Goal: Task Accomplishment & Management: Manage account settings

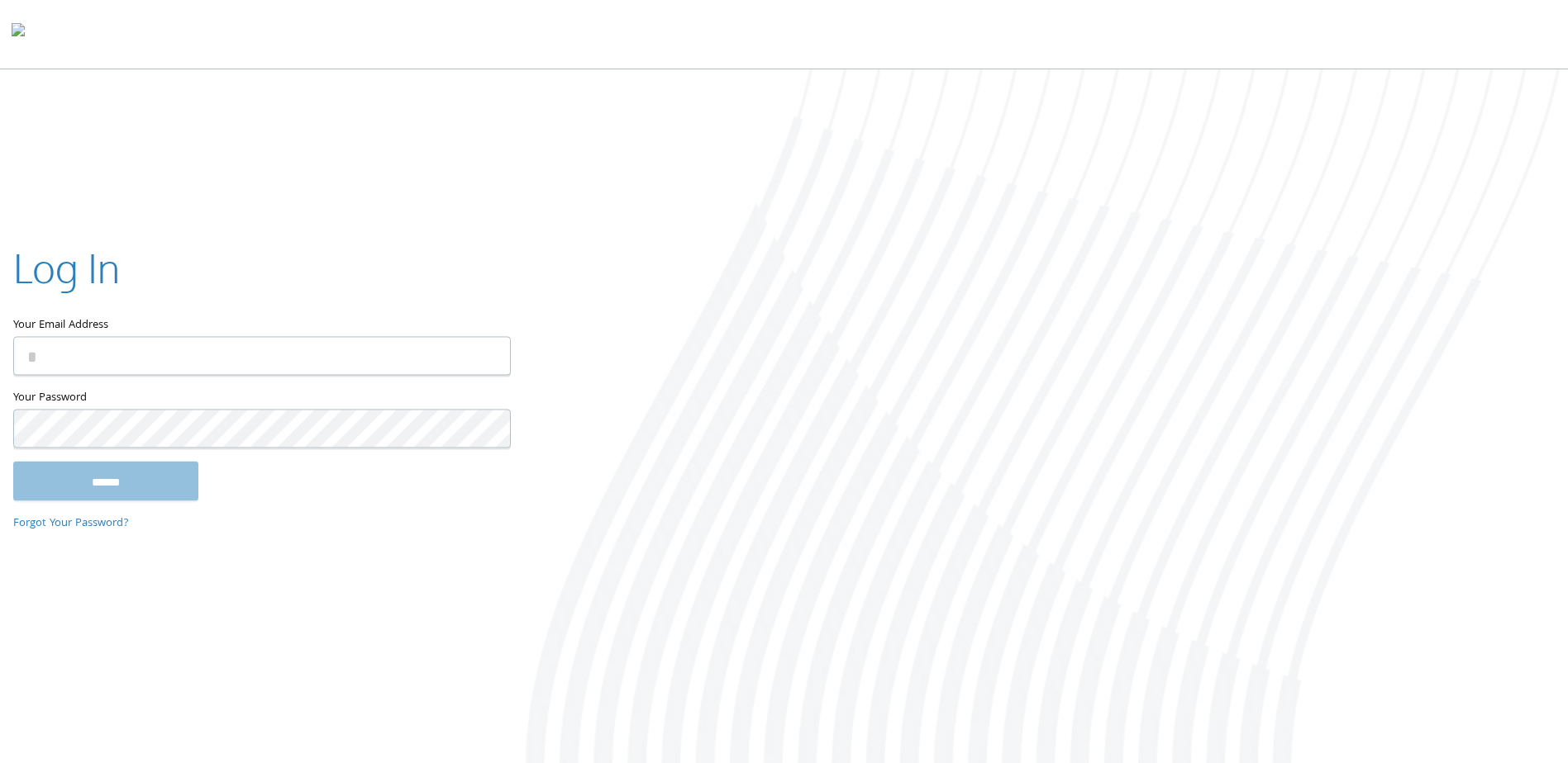
type input "**********"
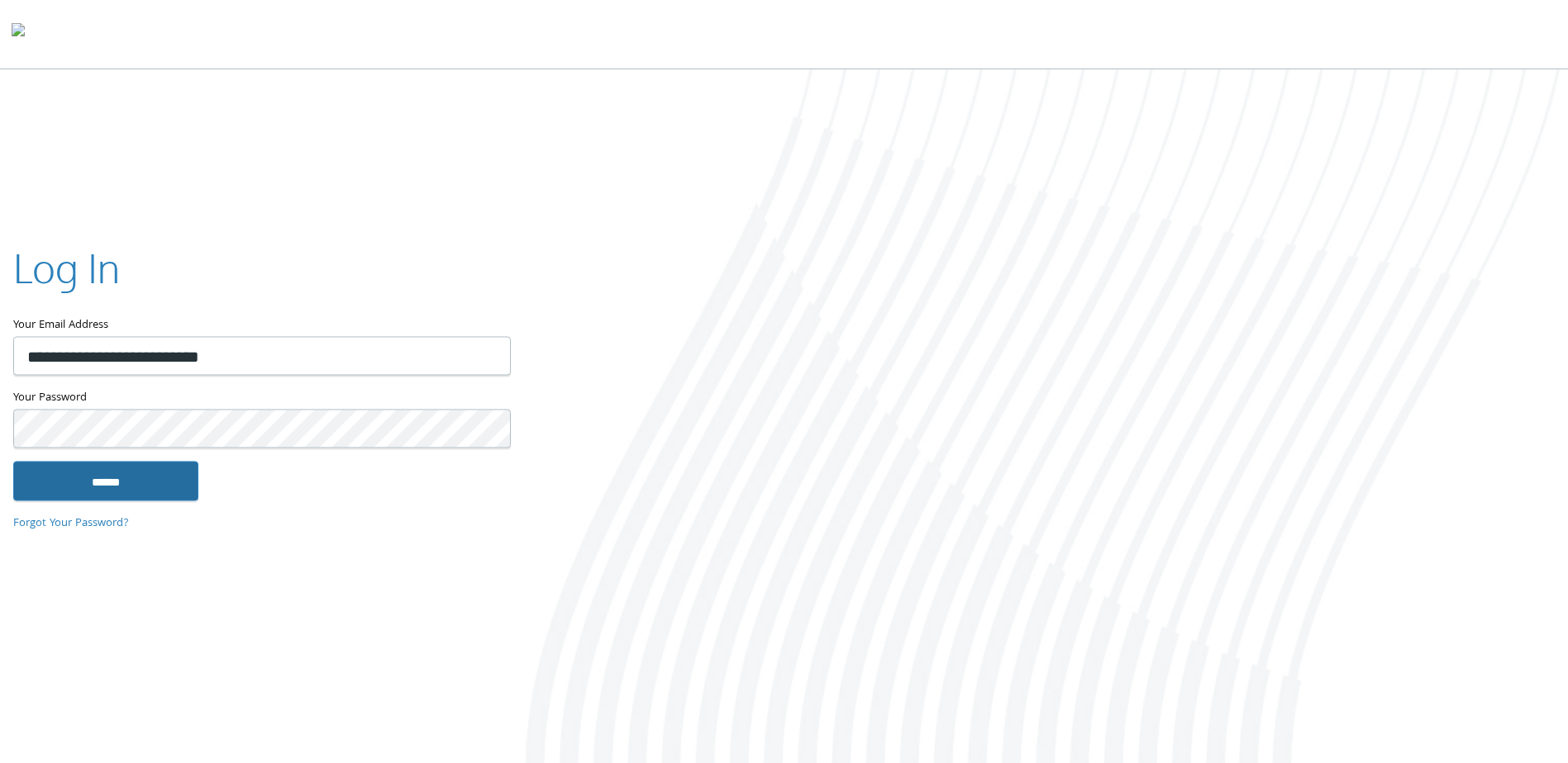
click at [130, 496] on input "******" at bounding box center [106, 482] width 185 height 40
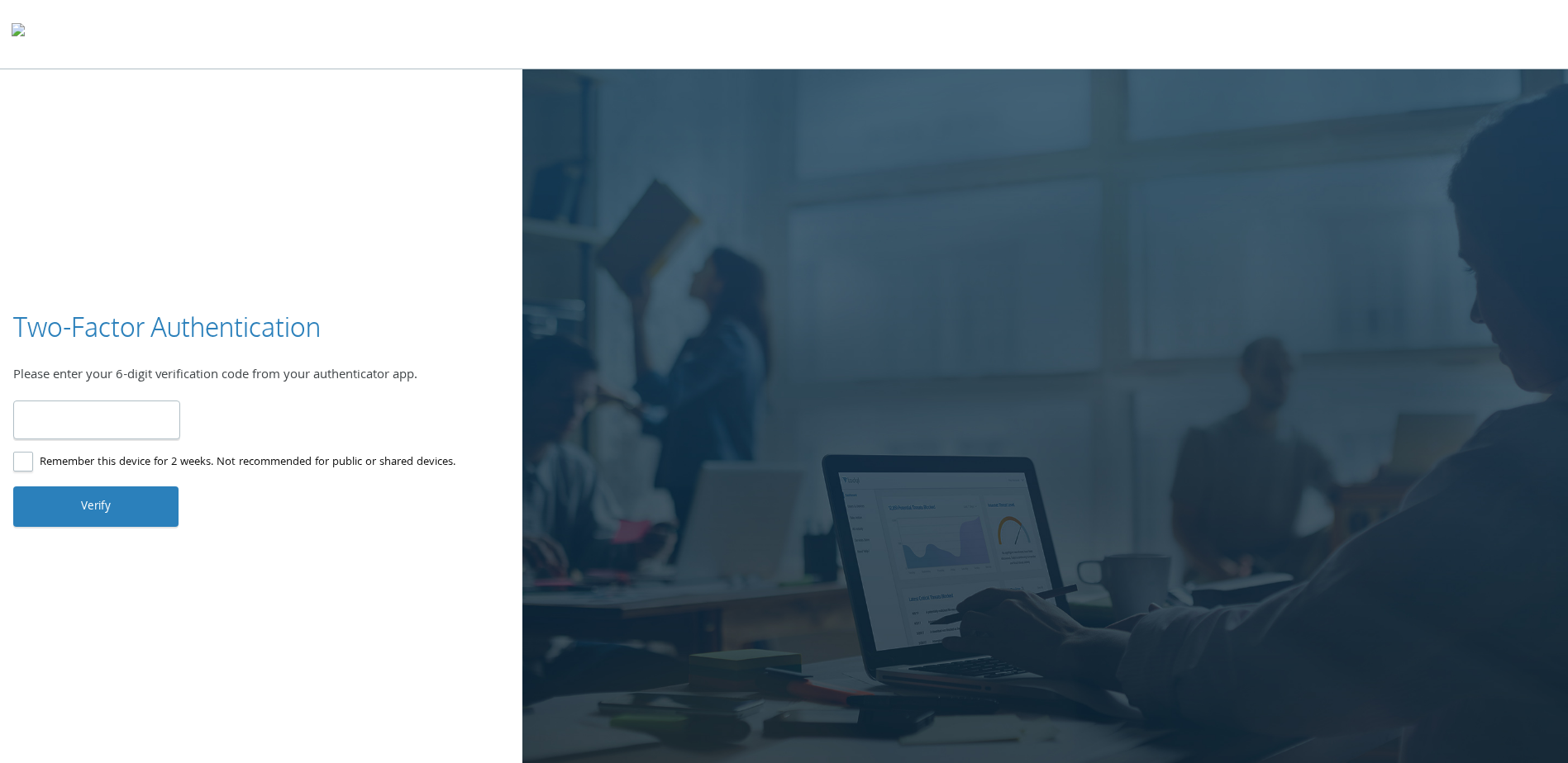
type input "******"
click at [138, 502] on button "Verify" at bounding box center [95, 506] width 165 height 40
